Goal: Task Accomplishment & Management: Manage account settings

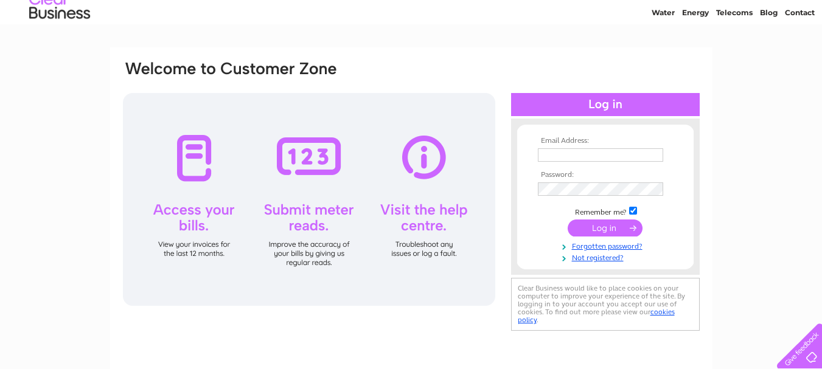
scroll to position [37, 0]
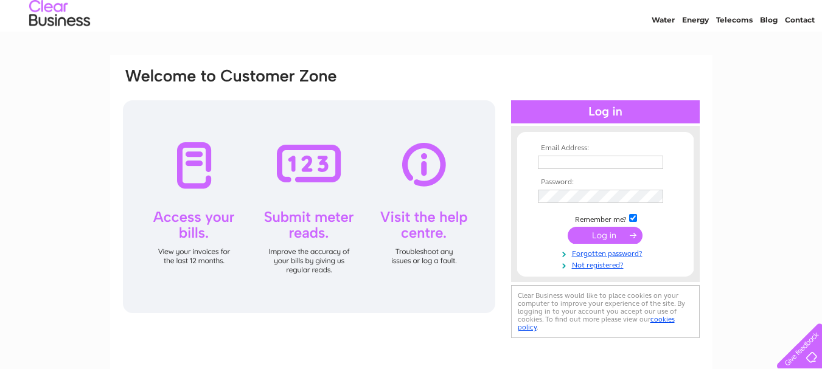
type input "whiteflyinghorse@aol.com"
click at [595, 233] on input "submit" at bounding box center [605, 235] width 75 height 17
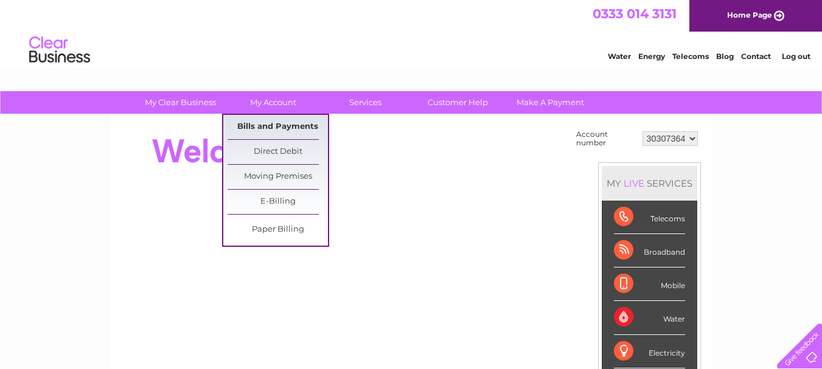
click at [275, 125] on link "Bills and Payments" at bounding box center [278, 127] width 100 height 24
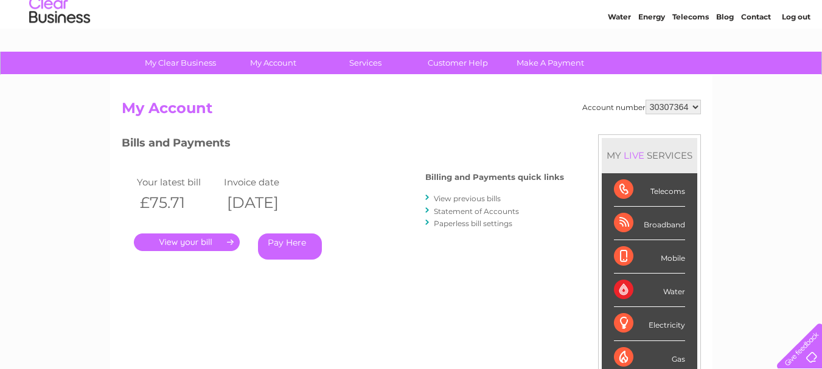
scroll to position [61, 0]
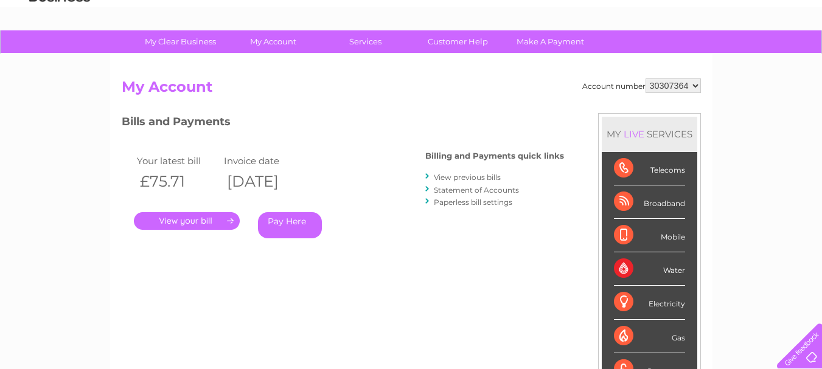
click at [180, 218] on link "." at bounding box center [187, 221] width 106 height 18
